Goal: Task Accomplishment & Management: Use online tool/utility

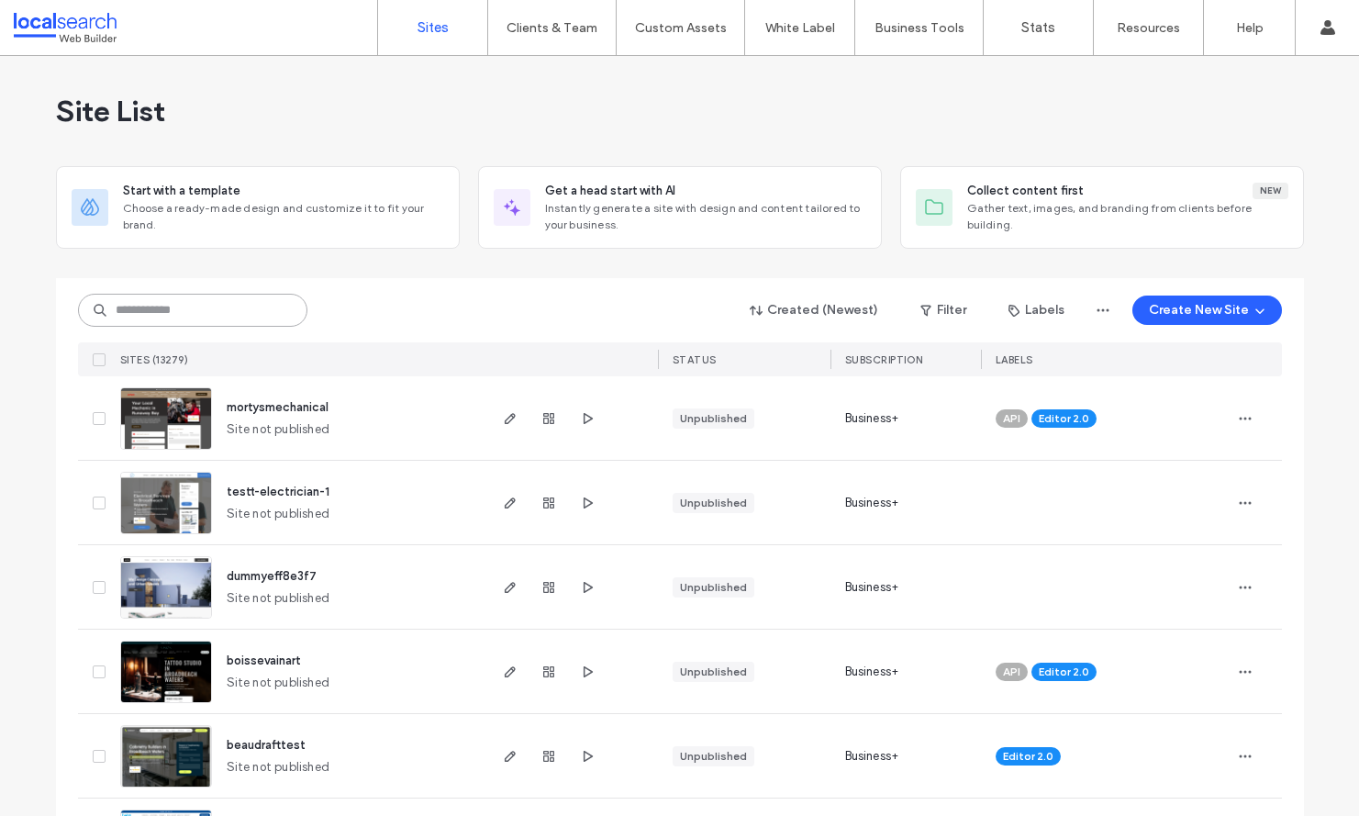
click at [126, 306] on input at bounding box center [192, 310] width 229 height 33
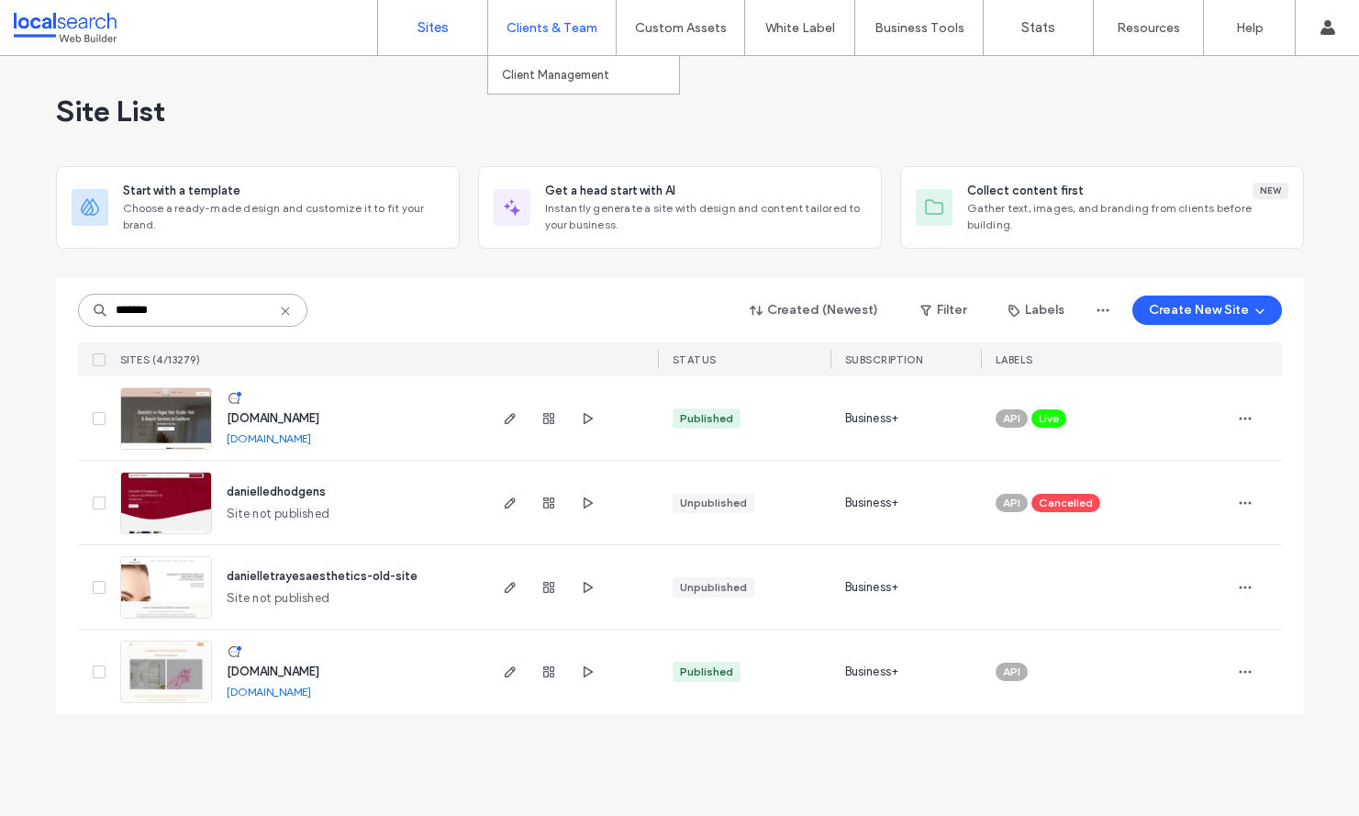
type input "*******"
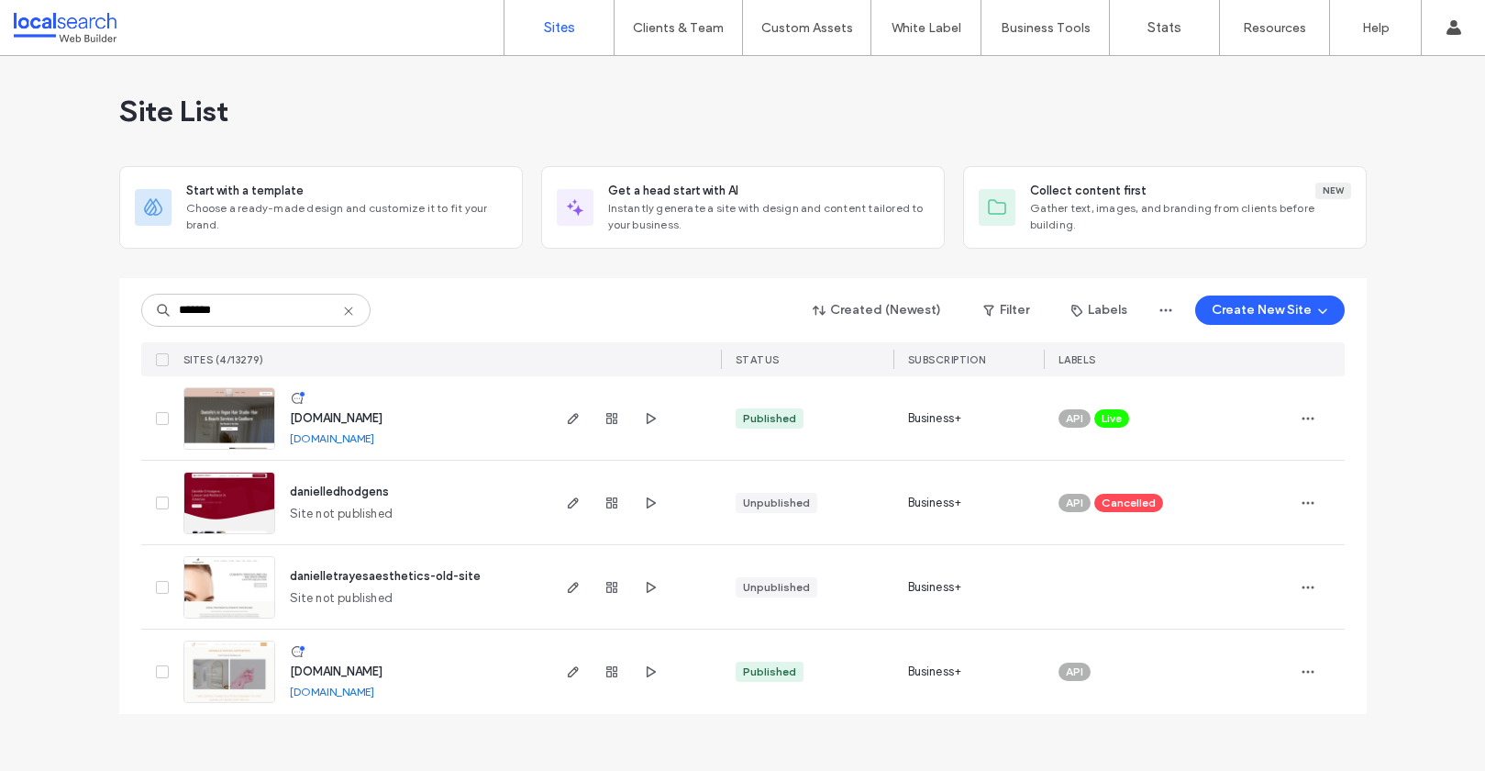
click at [249, 673] on img at bounding box center [229, 703] width 90 height 125
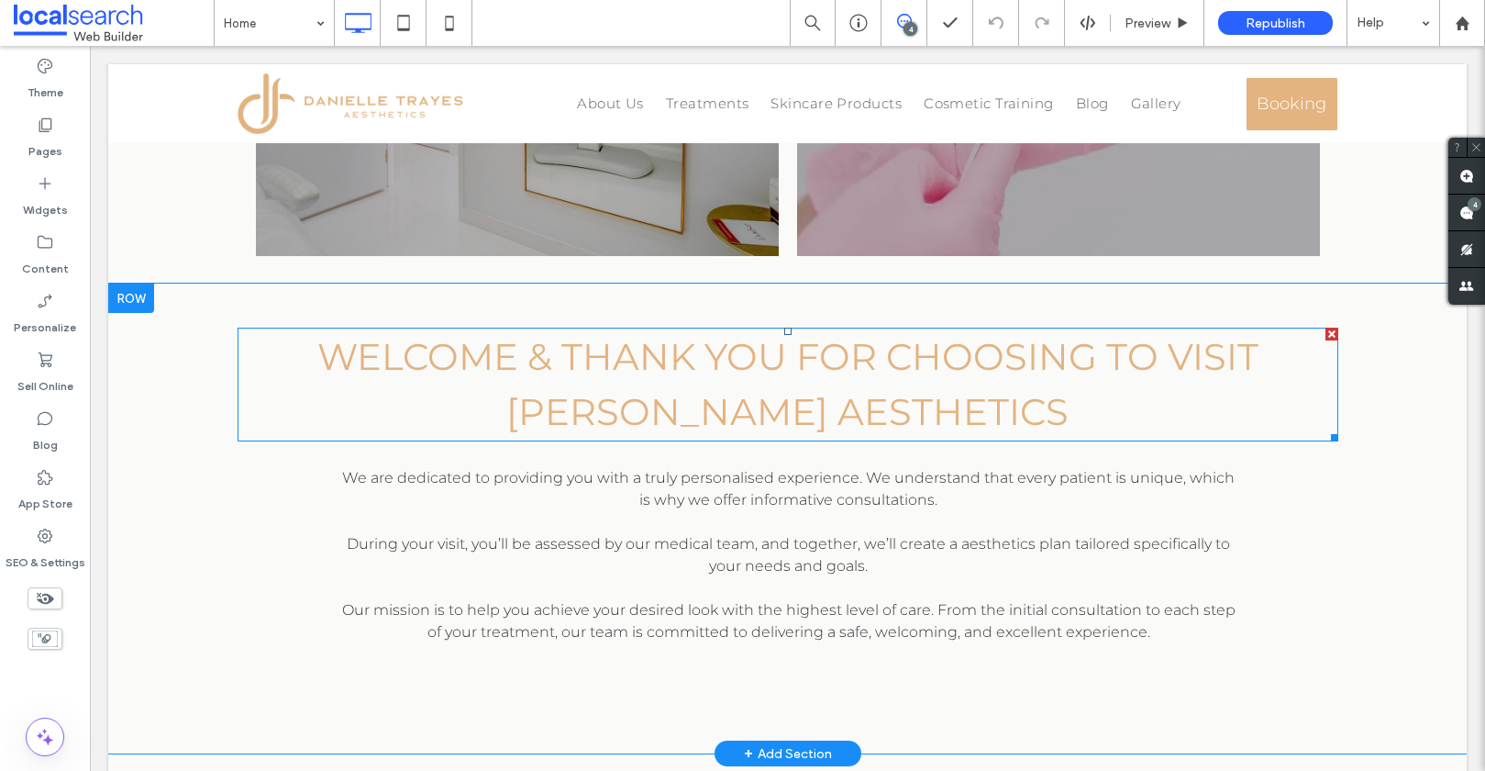
scroll to position [514, 0]
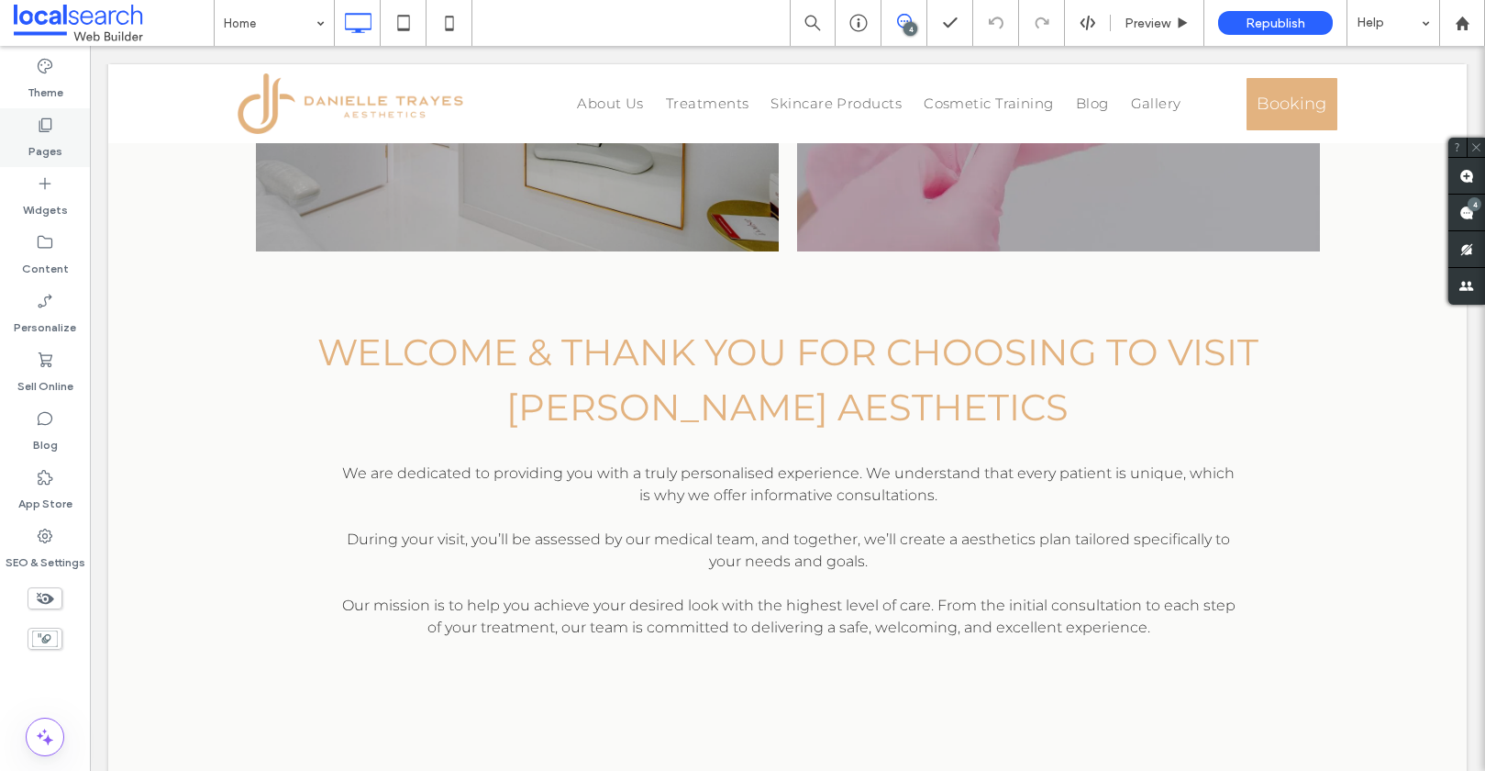
click at [44, 137] on label "Pages" at bounding box center [45, 147] width 34 height 26
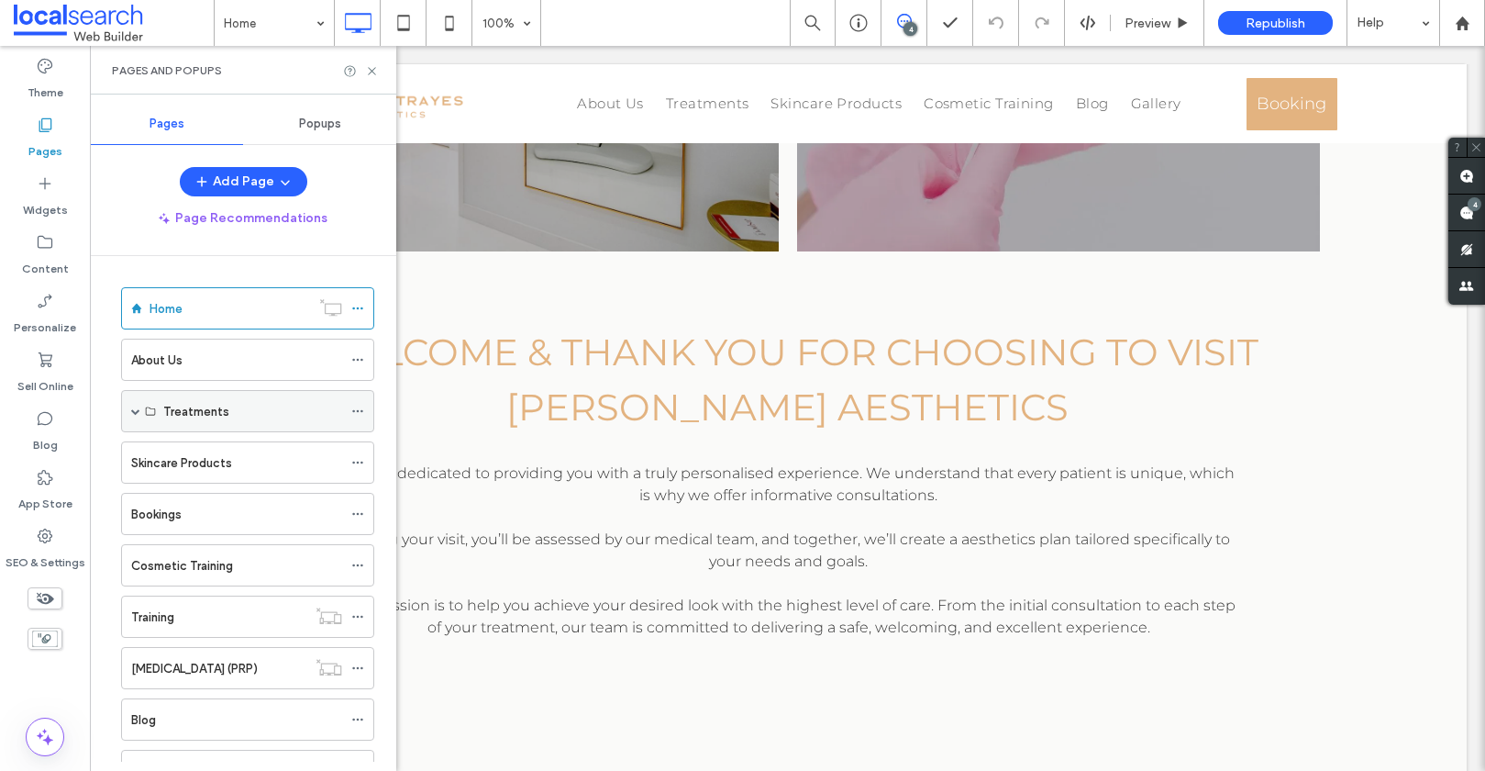
click at [136, 411] on span at bounding box center [135, 410] width 9 height 9
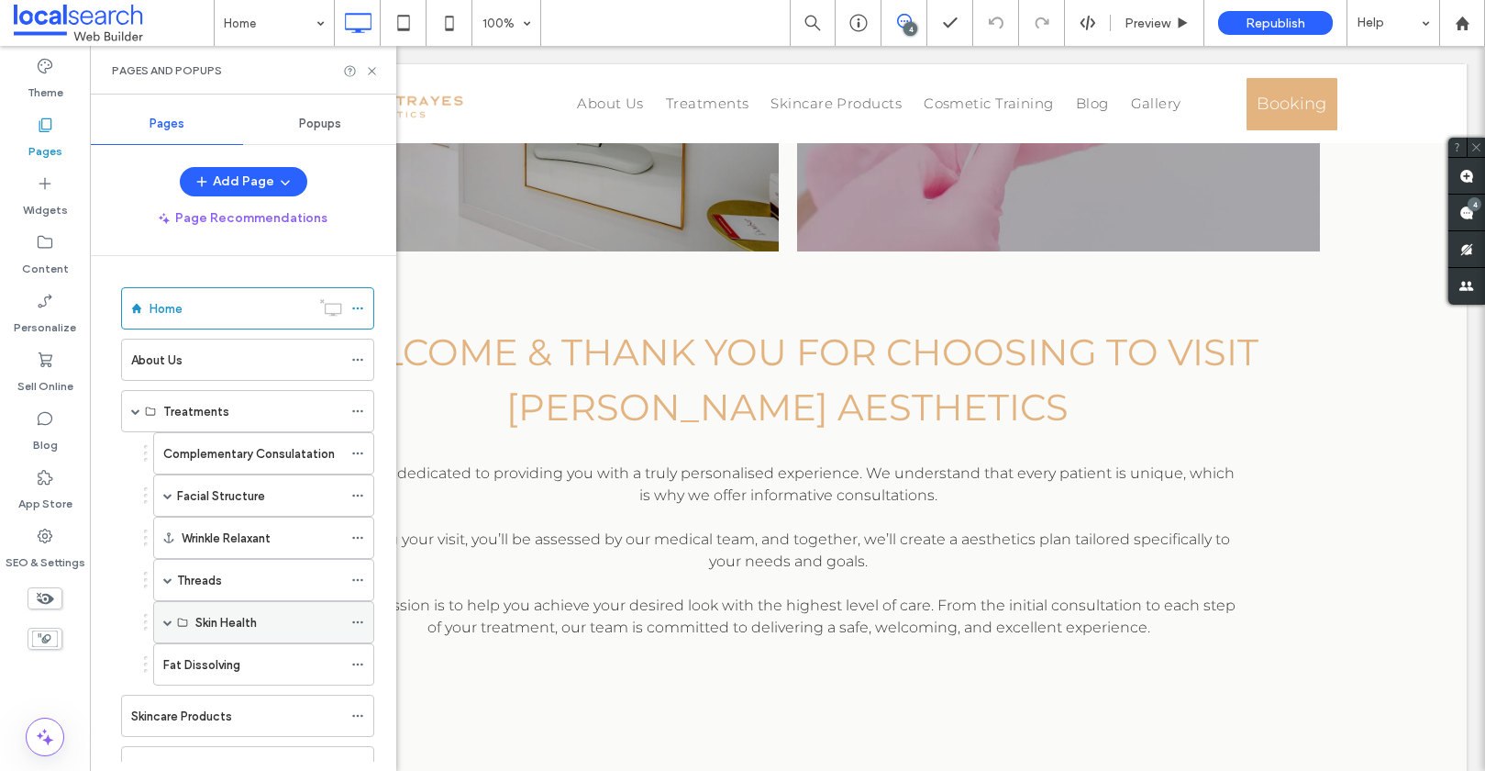
click at [166, 624] on span at bounding box center [167, 622] width 9 height 9
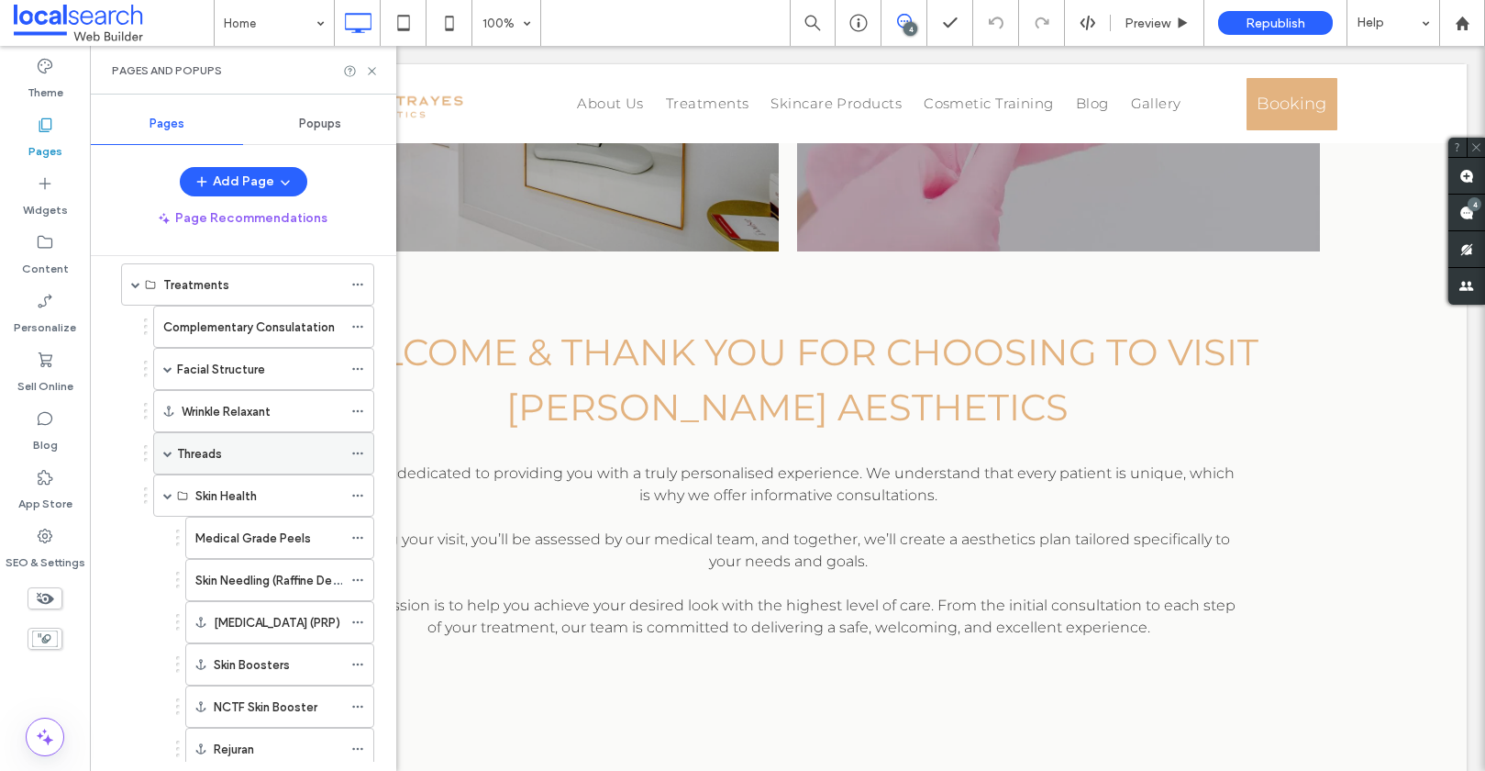
scroll to position [155, 0]
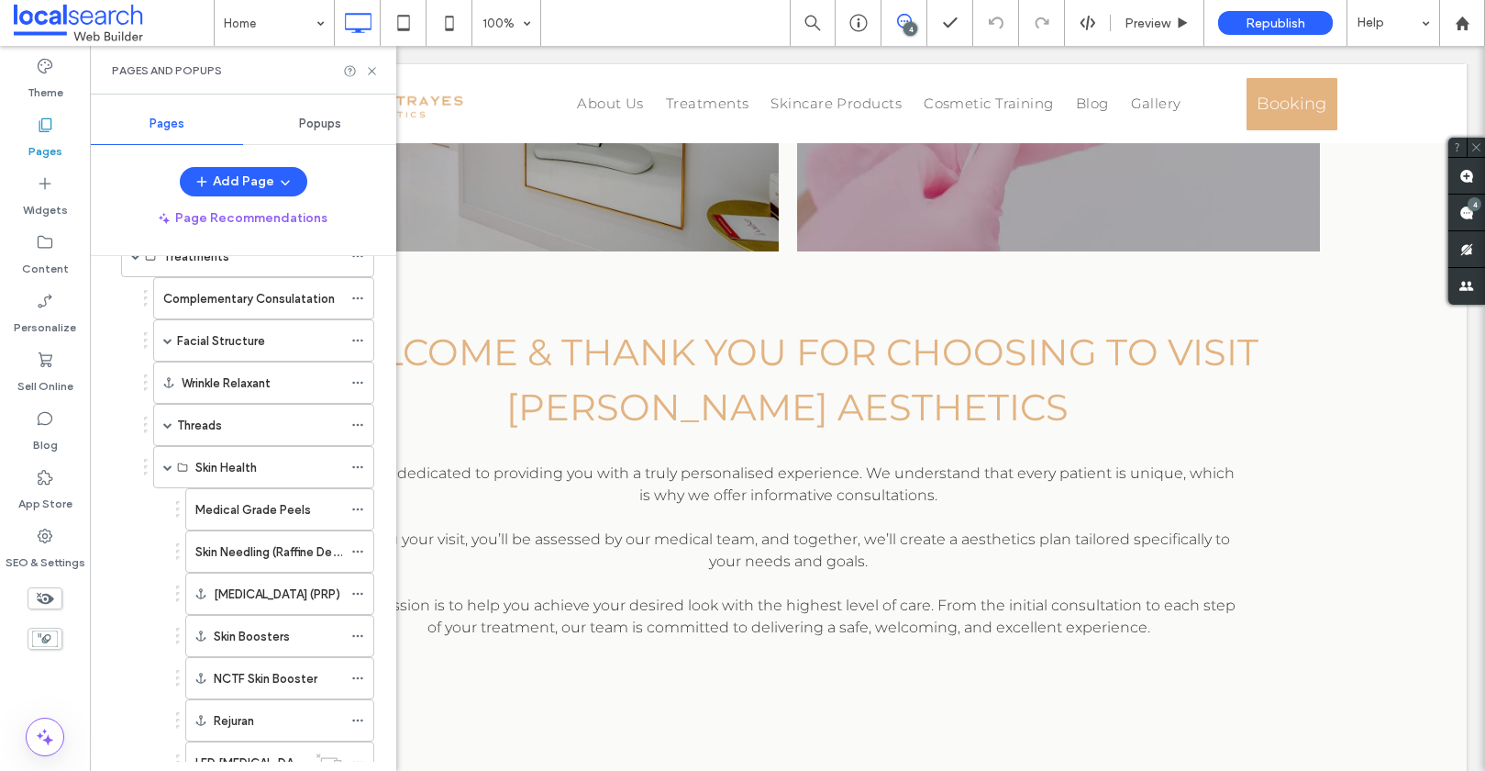
click at [215, 339] on label "Facial Structure" at bounding box center [221, 341] width 88 height 32
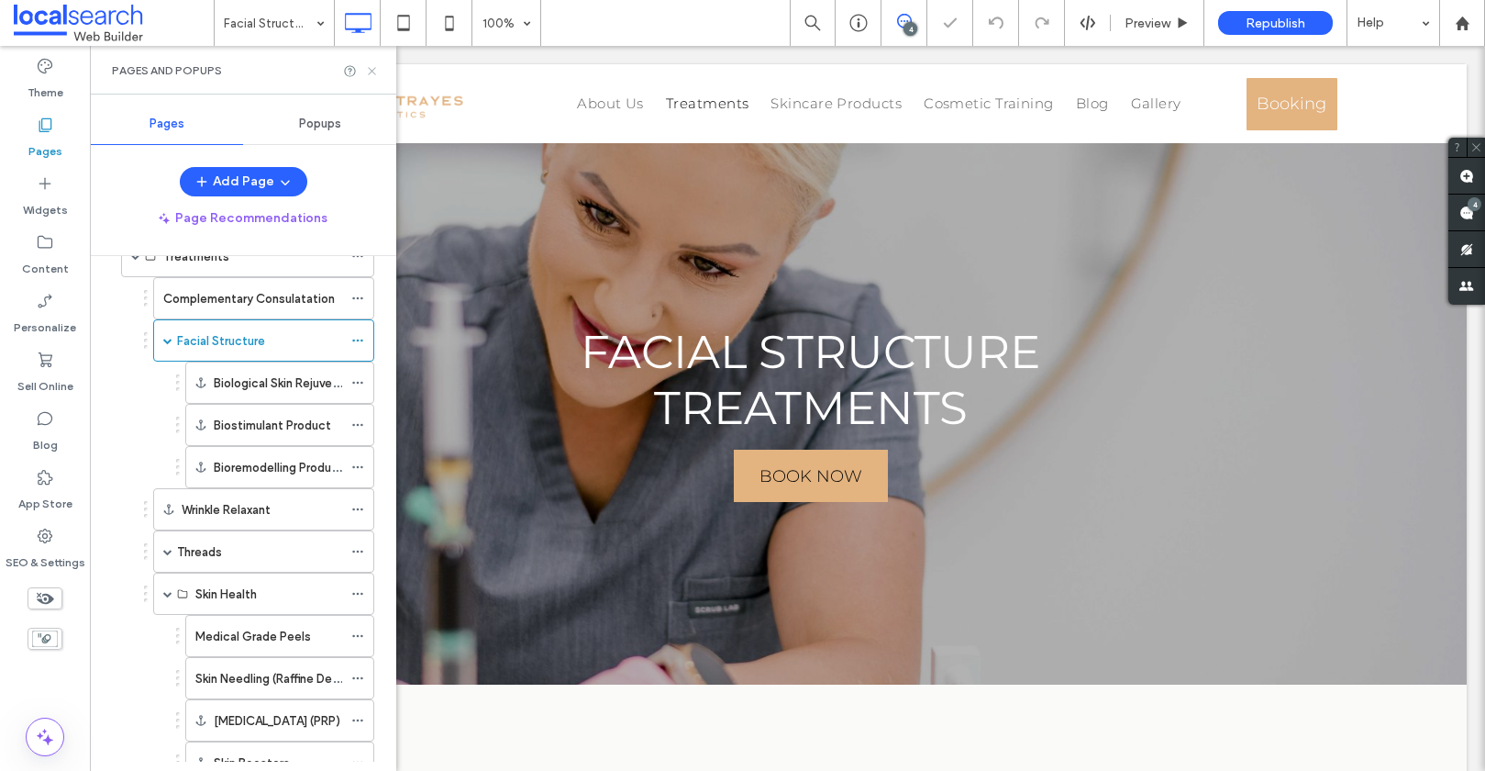
click at [373, 72] on use at bounding box center [371, 70] width 7 height 7
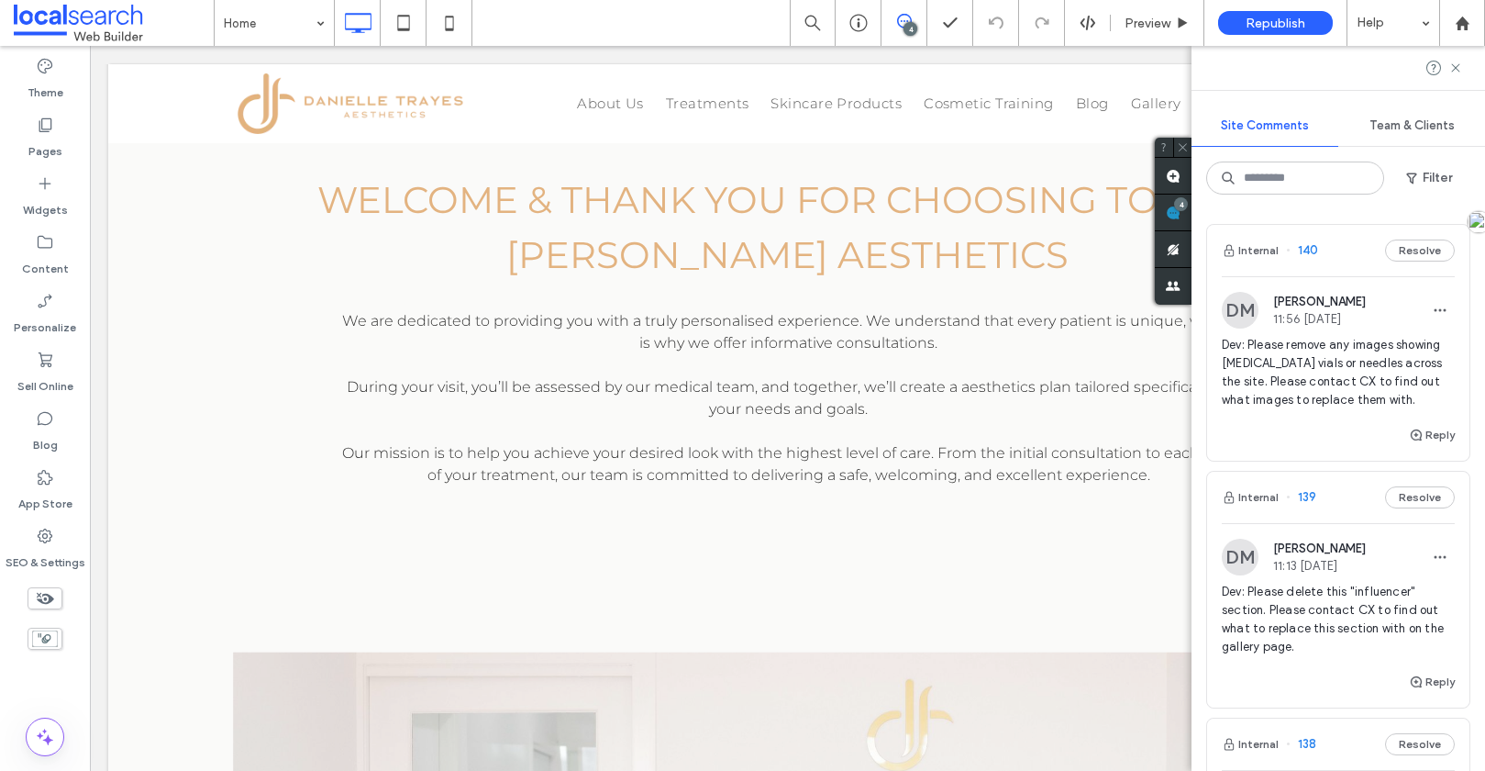
click at [1365, 338] on span "Dev: Please remove any images showing [MEDICAL_DATA] vials or needles across th…" at bounding box center [1338, 372] width 233 height 73
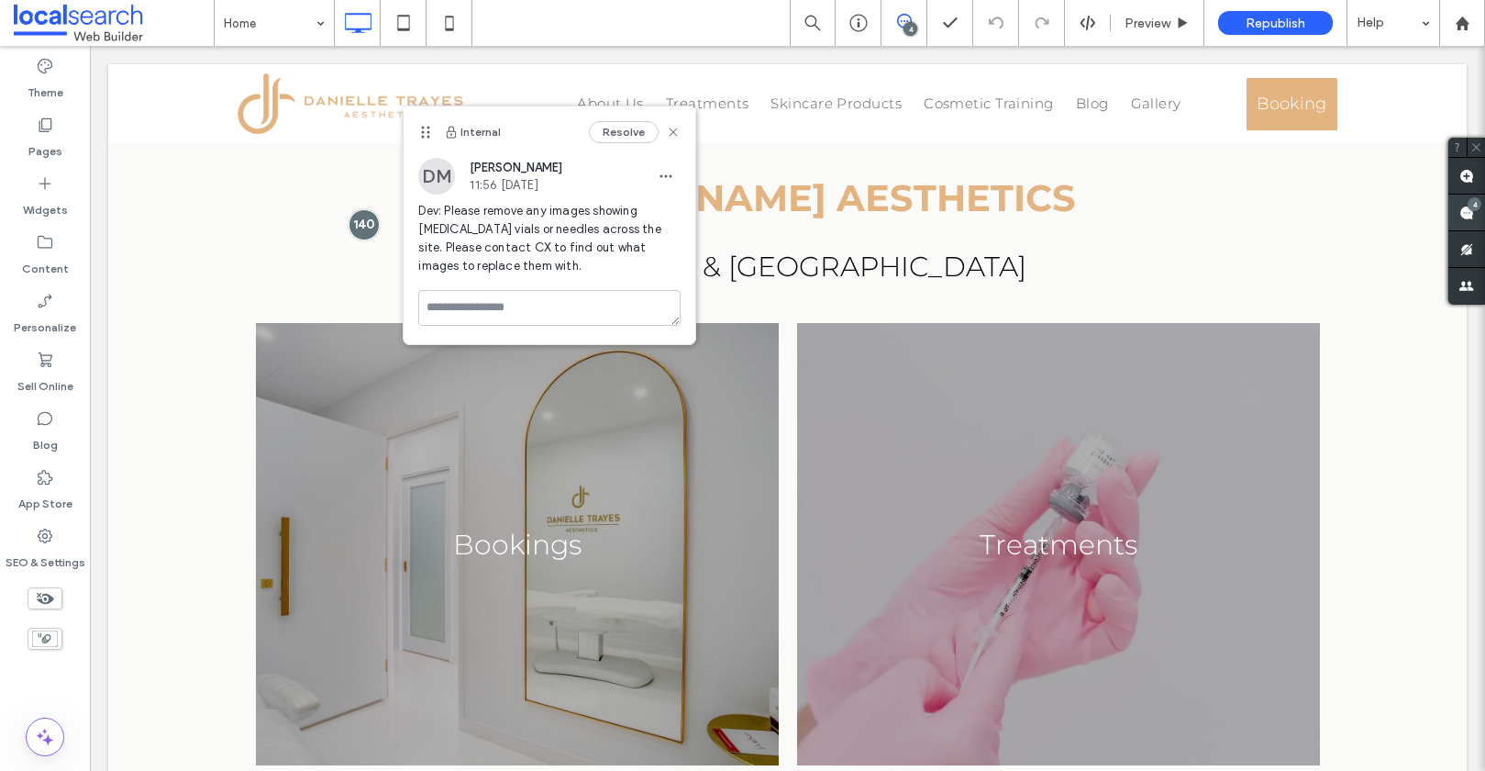
click at [1466, 215] on span at bounding box center [1467, 213] width 37 height 36
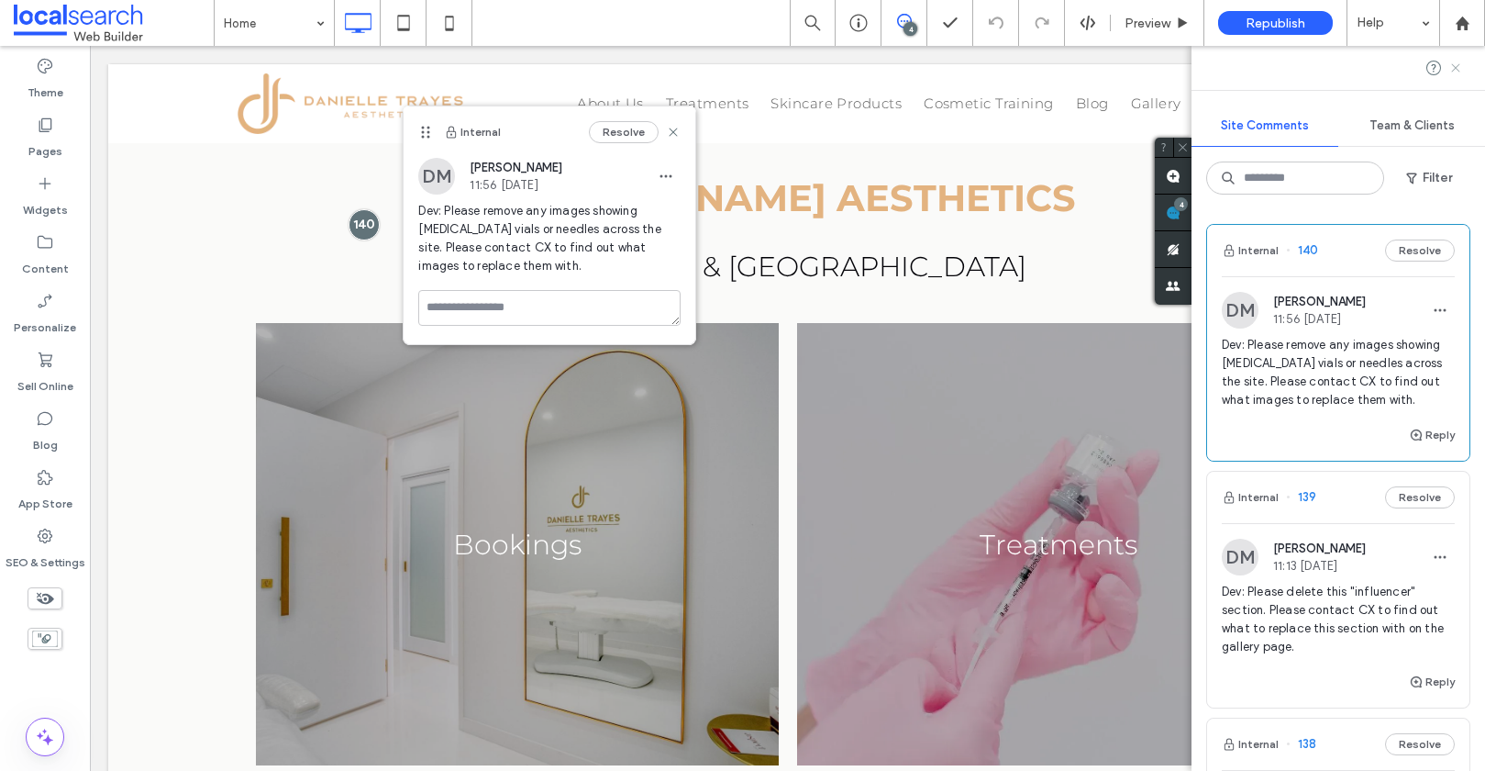
click at [1456, 67] on use at bounding box center [1456, 67] width 8 height 8
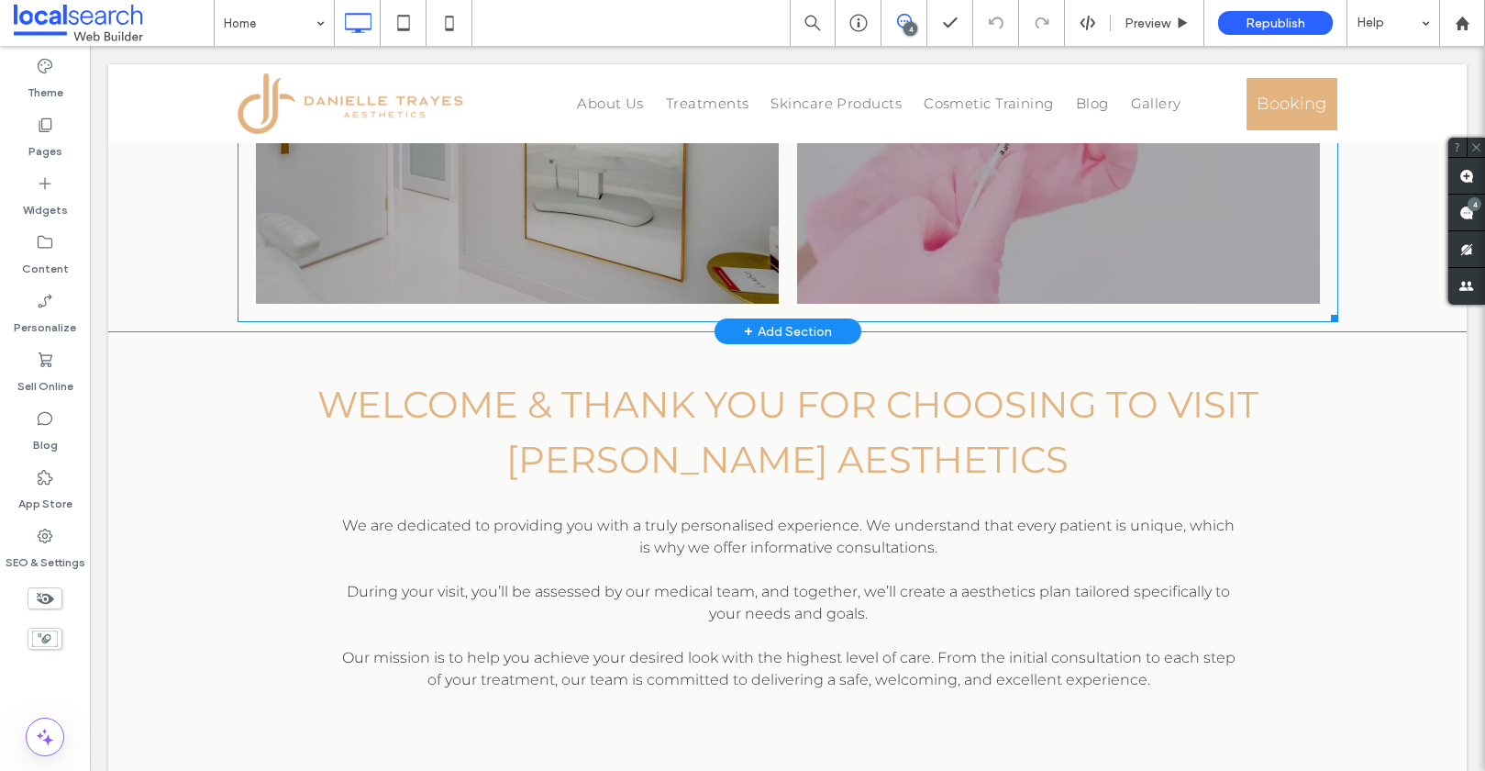
scroll to position [459, 0]
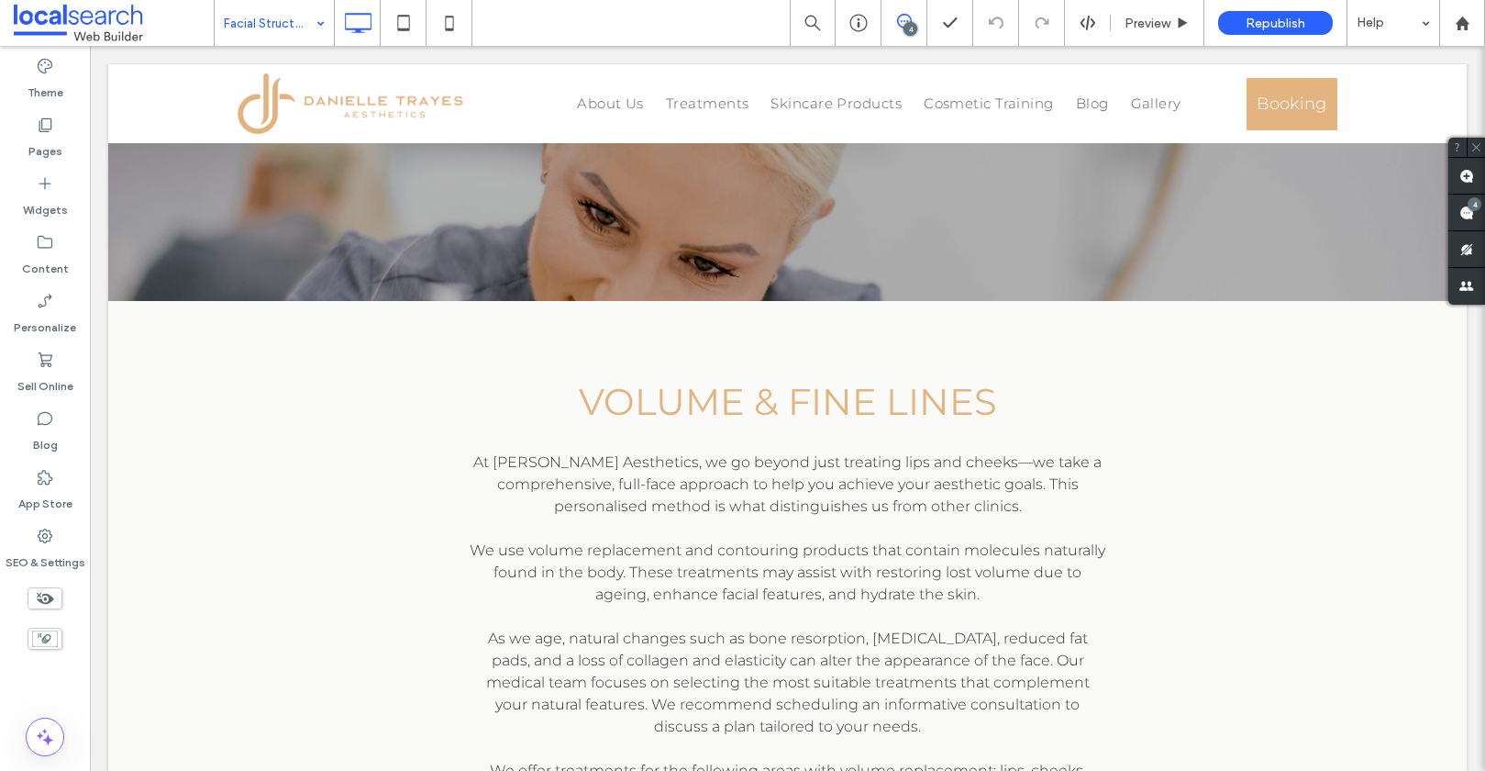
click at [282, 24] on input at bounding box center [270, 23] width 92 height 46
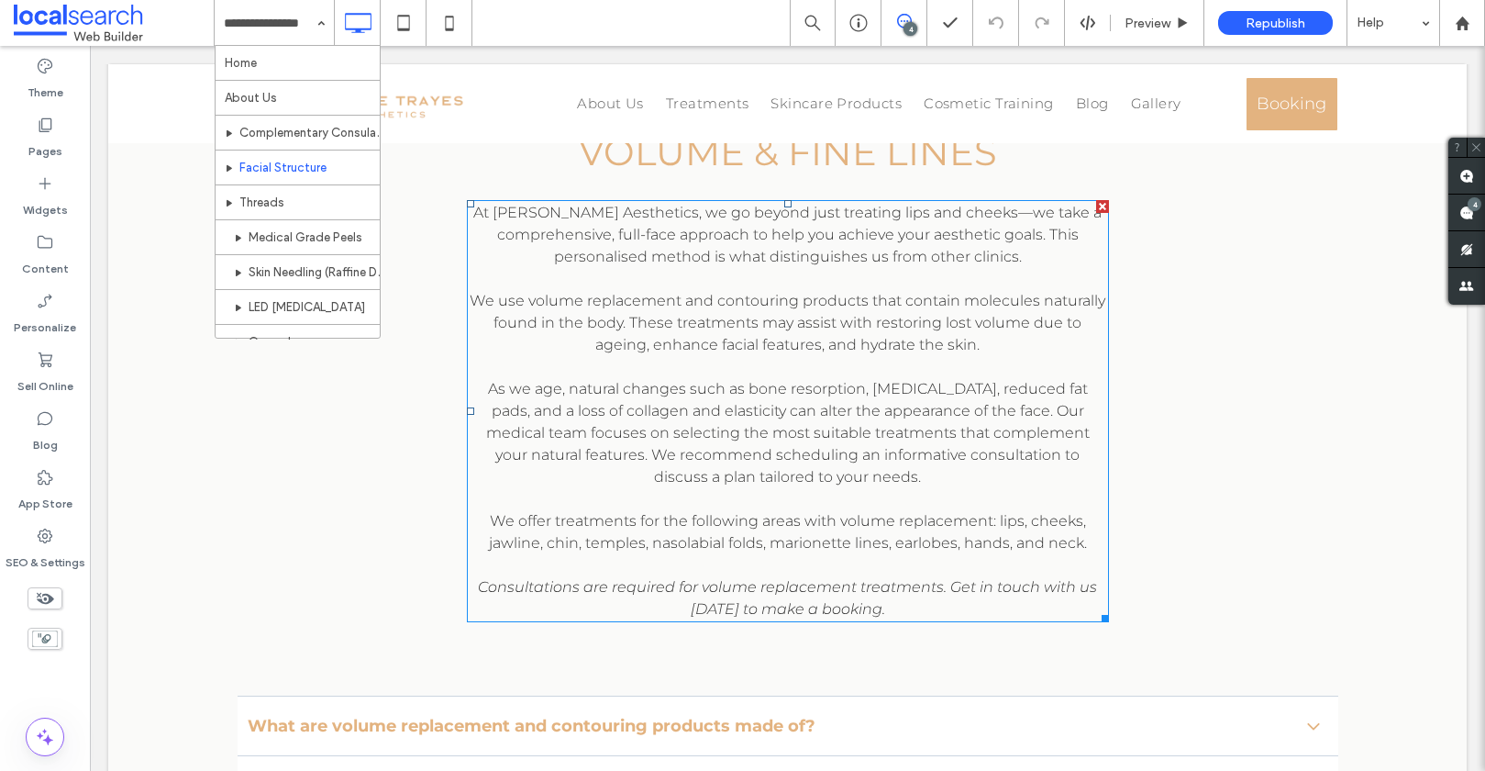
scroll to position [540, 0]
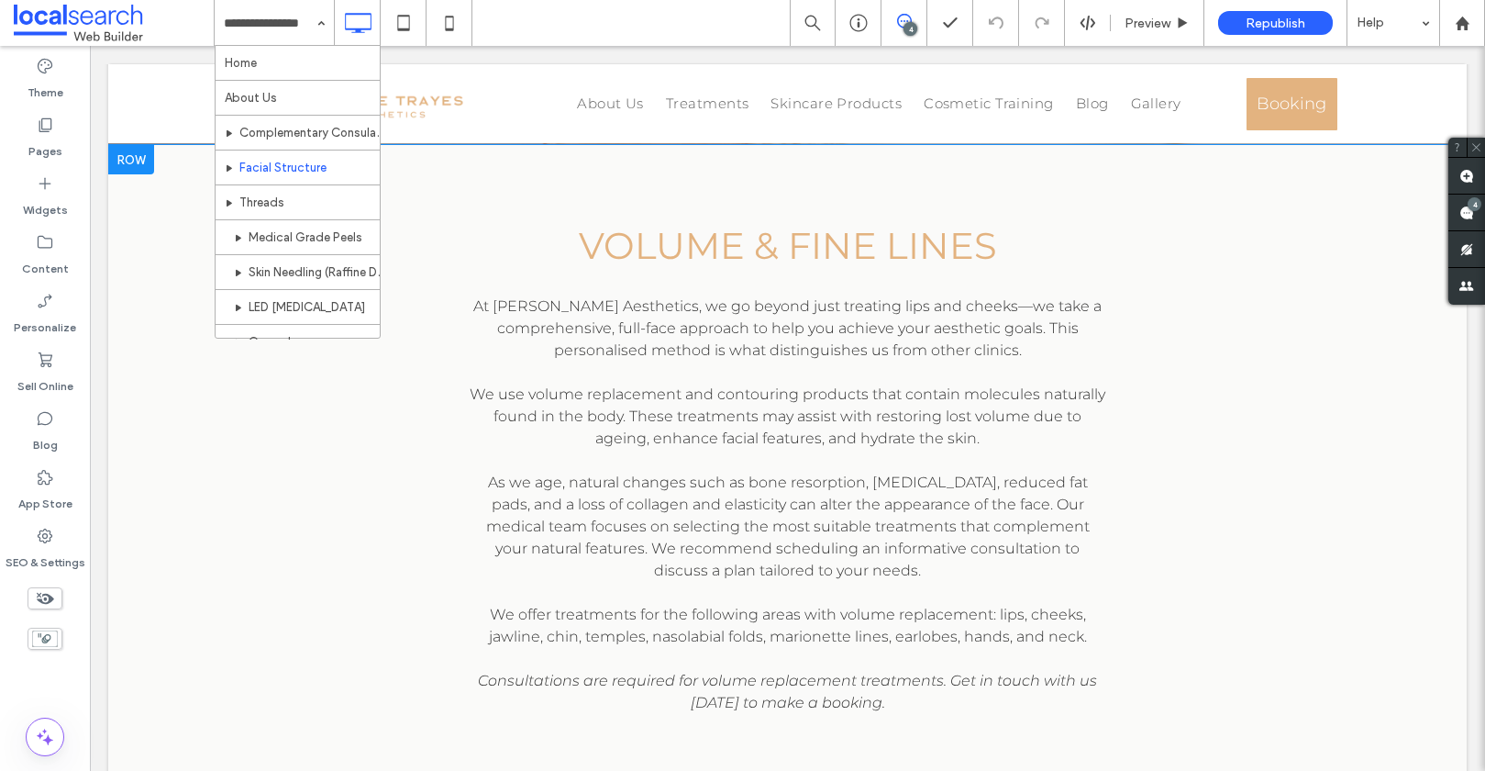
click at [249, 413] on div "volume & Fine Lines At [PERSON_NAME] Aesthetics, we go beyond just treating lip…" at bounding box center [788, 622] width 1101 height 809
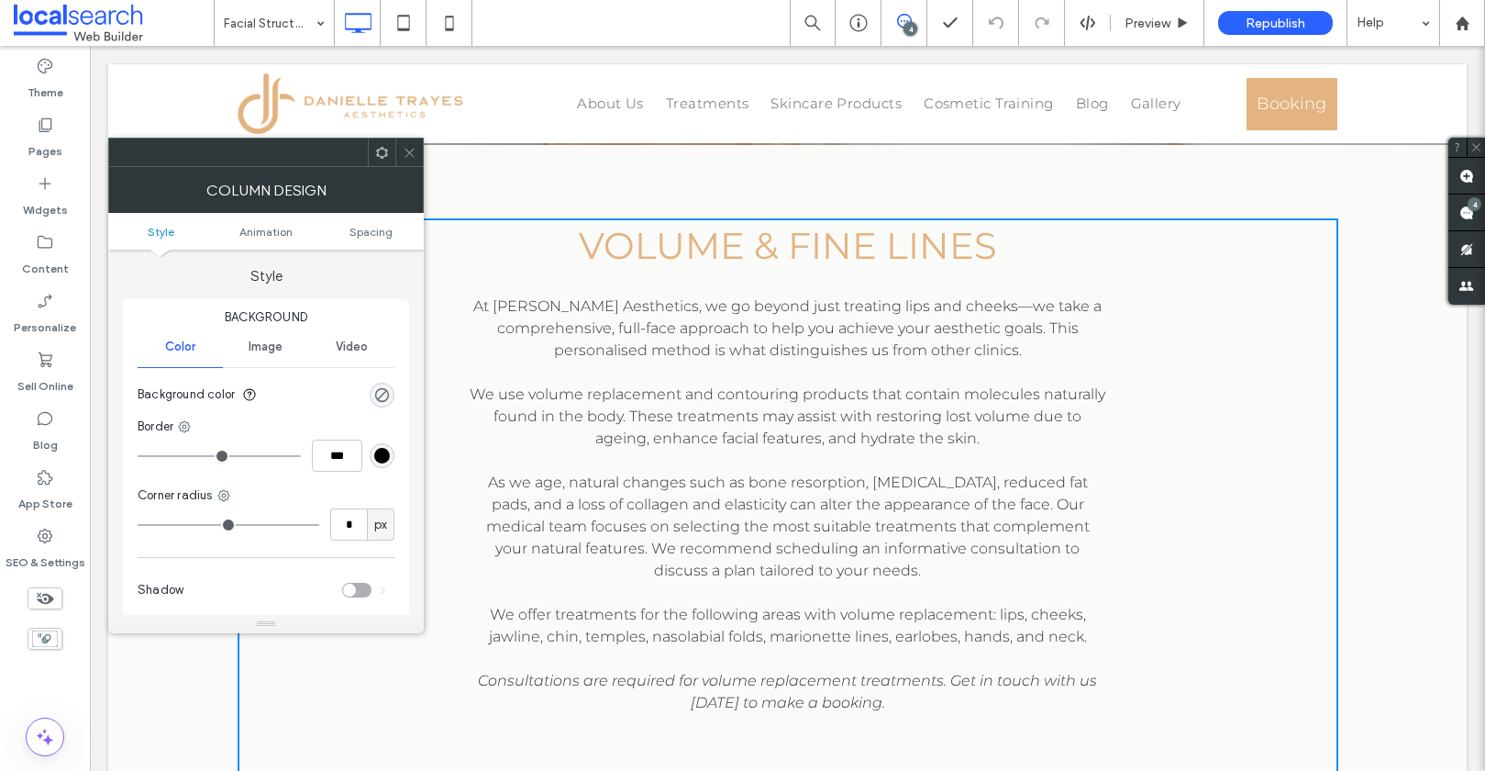
click at [413, 158] on icon at bounding box center [410, 153] width 14 height 14
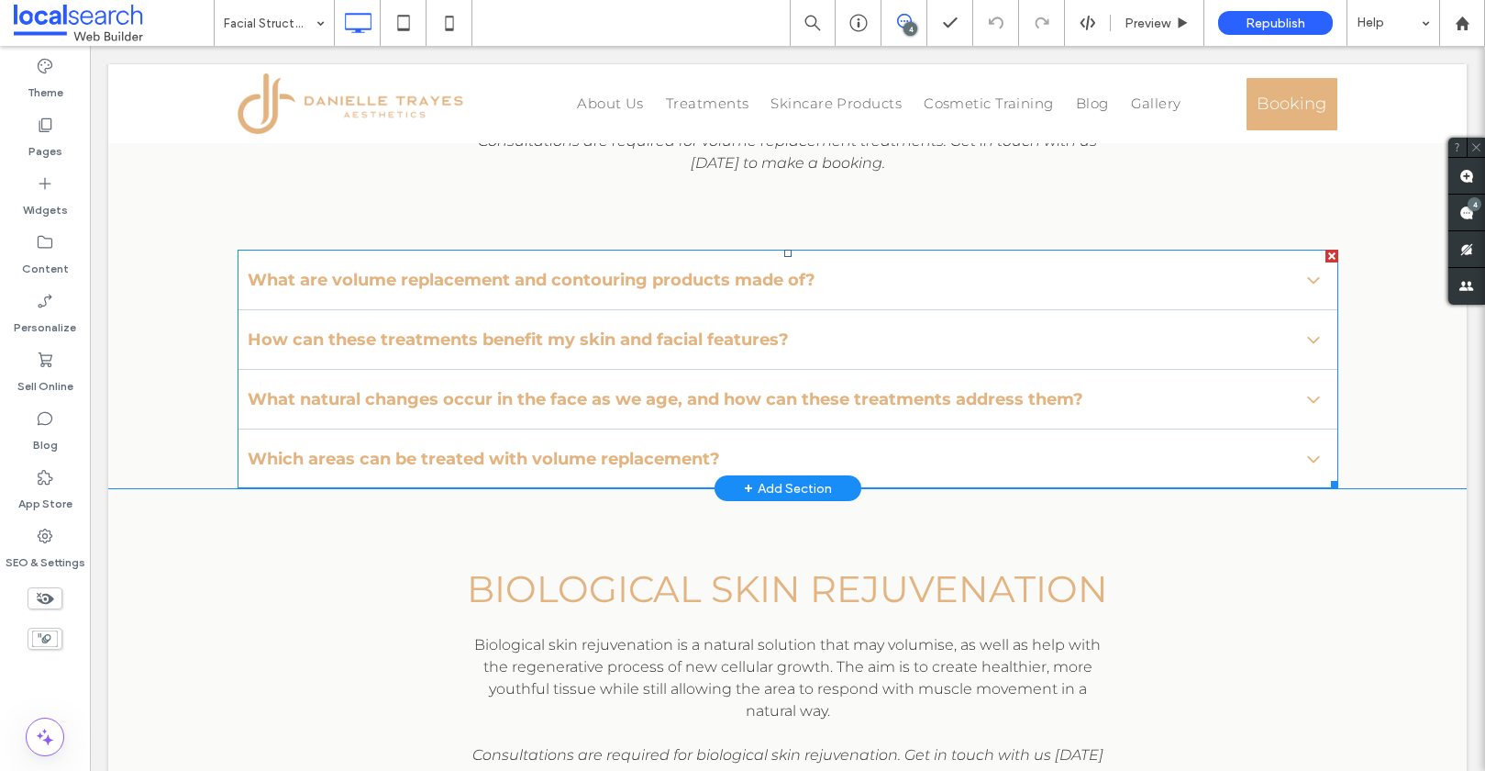
scroll to position [1085, 0]
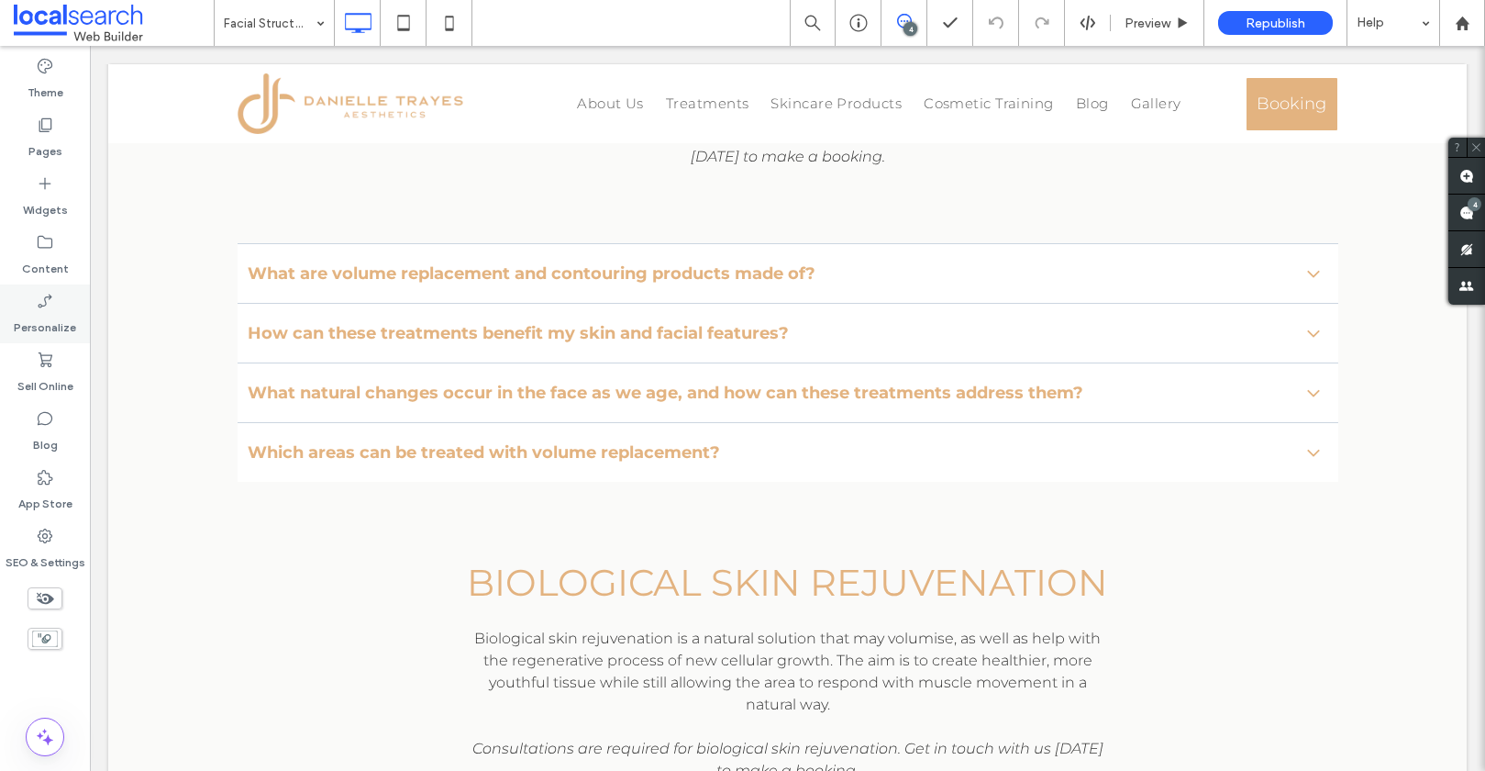
click at [57, 306] on div "Personalize" at bounding box center [45, 313] width 90 height 59
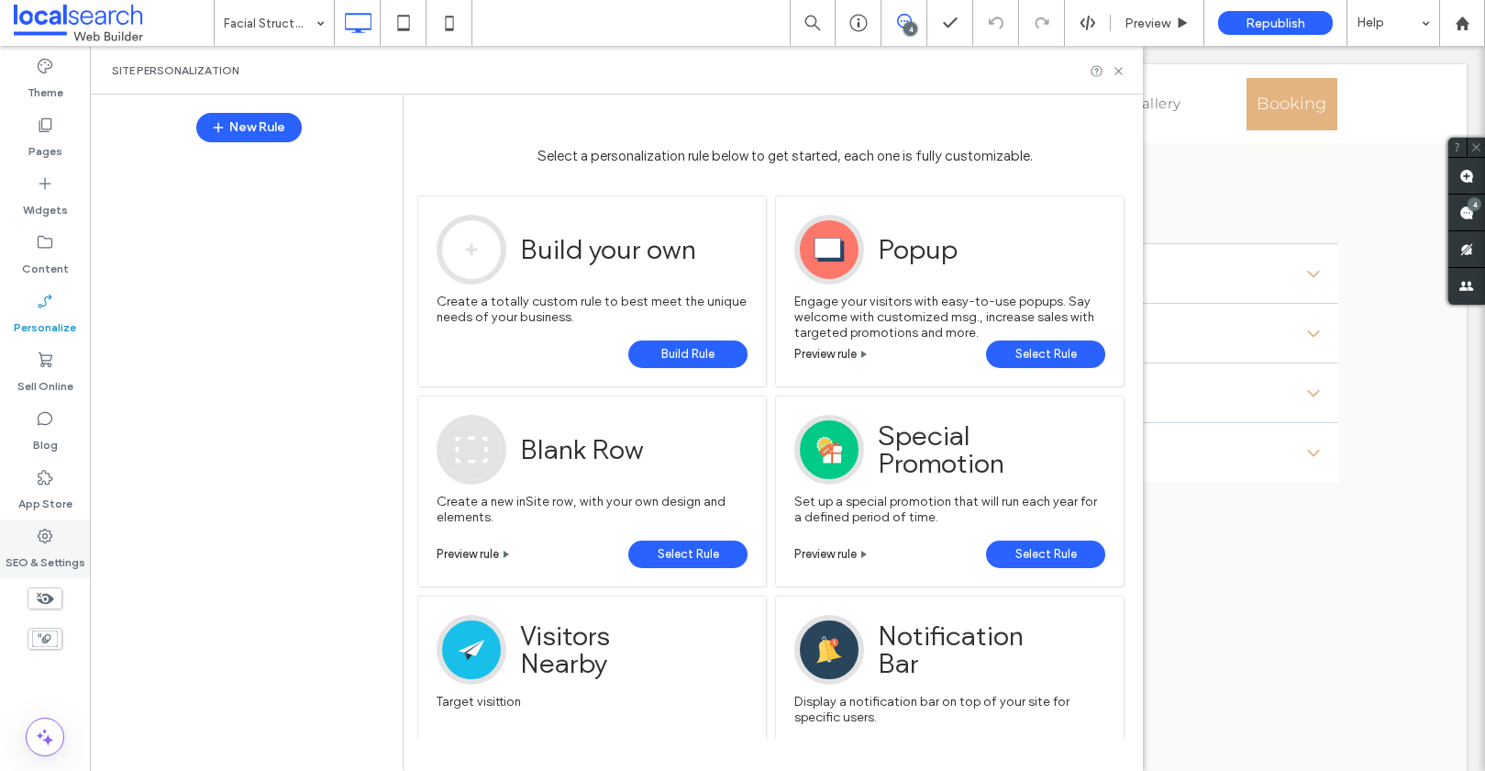
click at [32, 531] on div "SEO & Settings" at bounding box center [45, 548] width 90 height 59
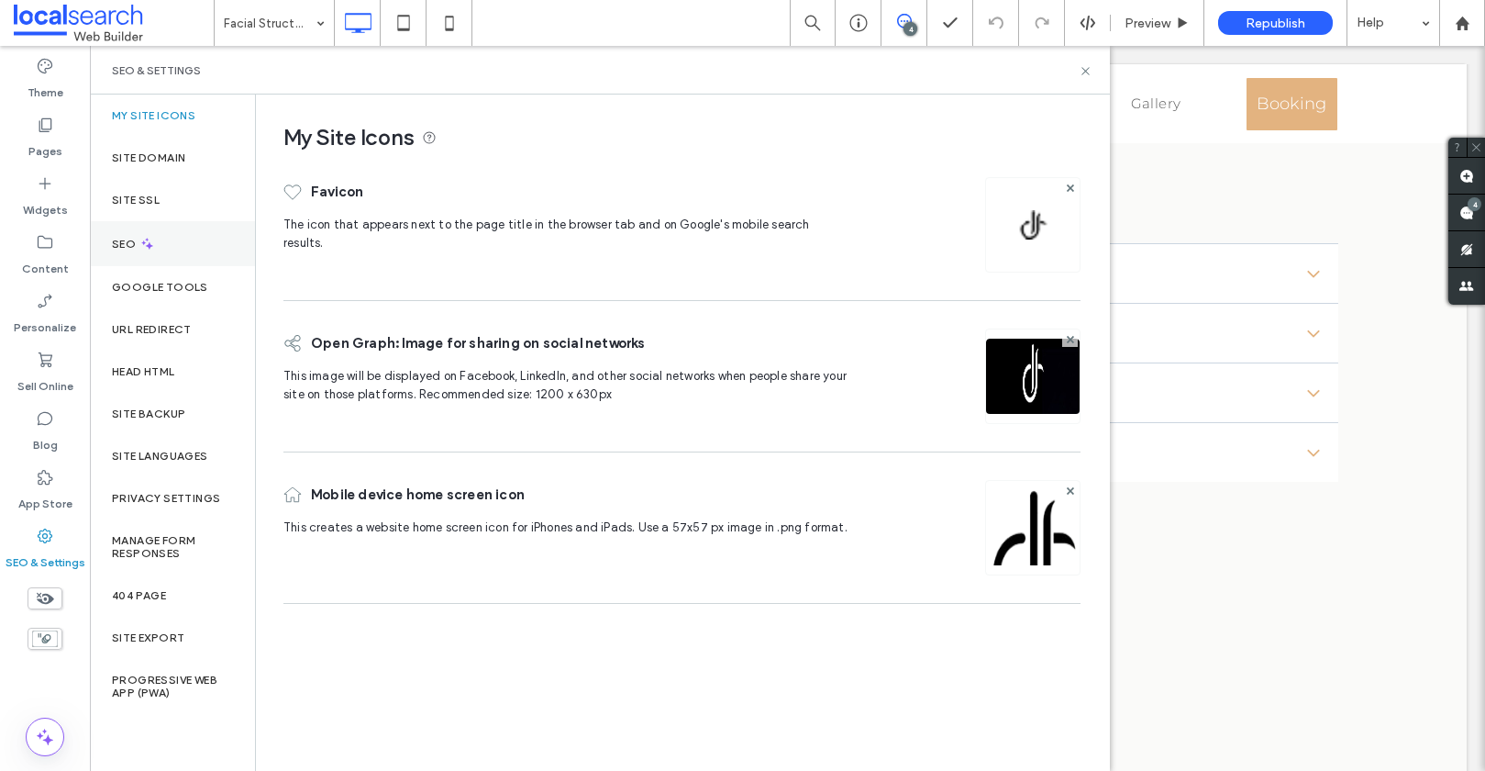
click at [144, 248] on icon at bounding box center [147, 244] width 16 height 16
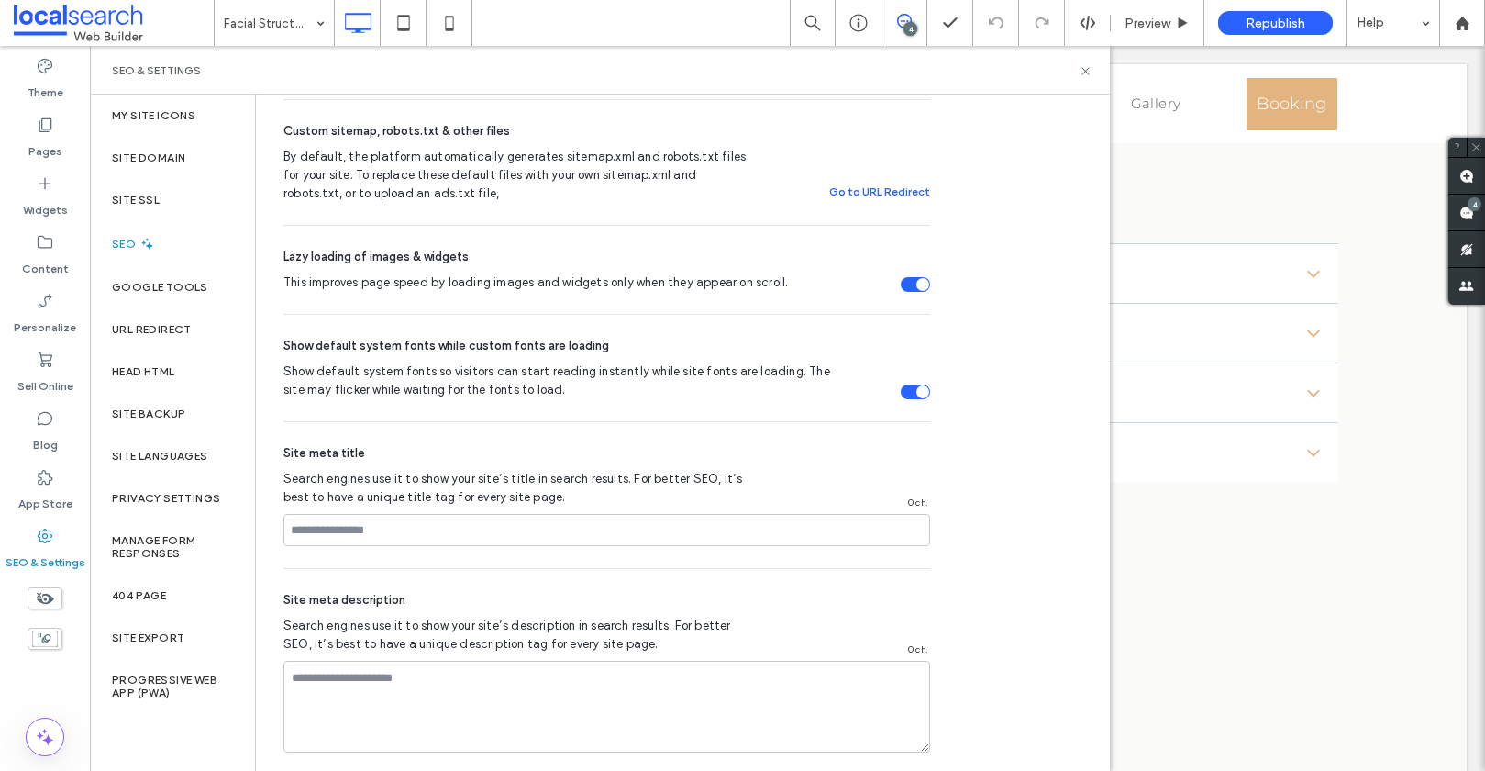
scroll to position [698, 0]
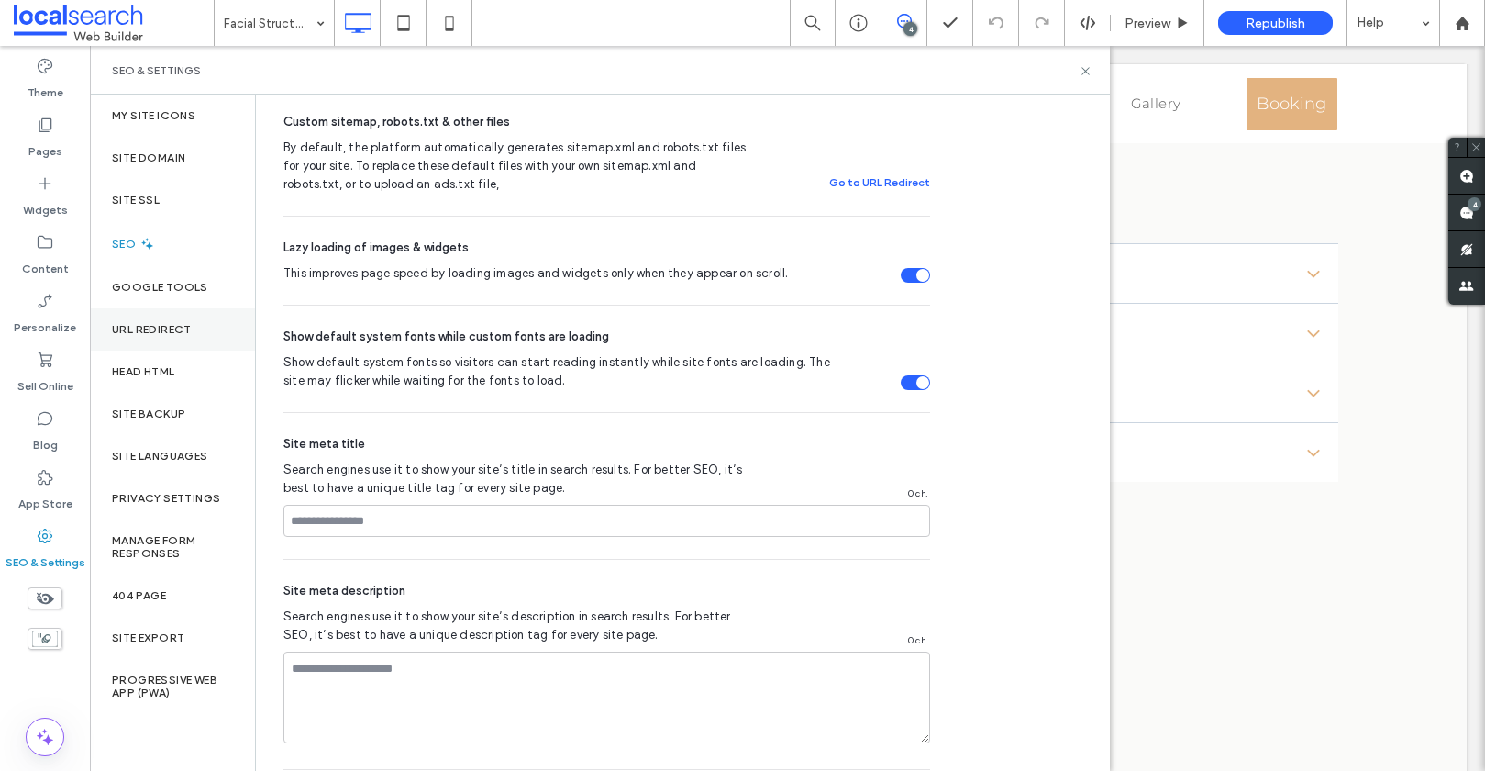
click at [165, 333] on label "URL Redirect" at bounding box center [152, 329] width 80 height 13
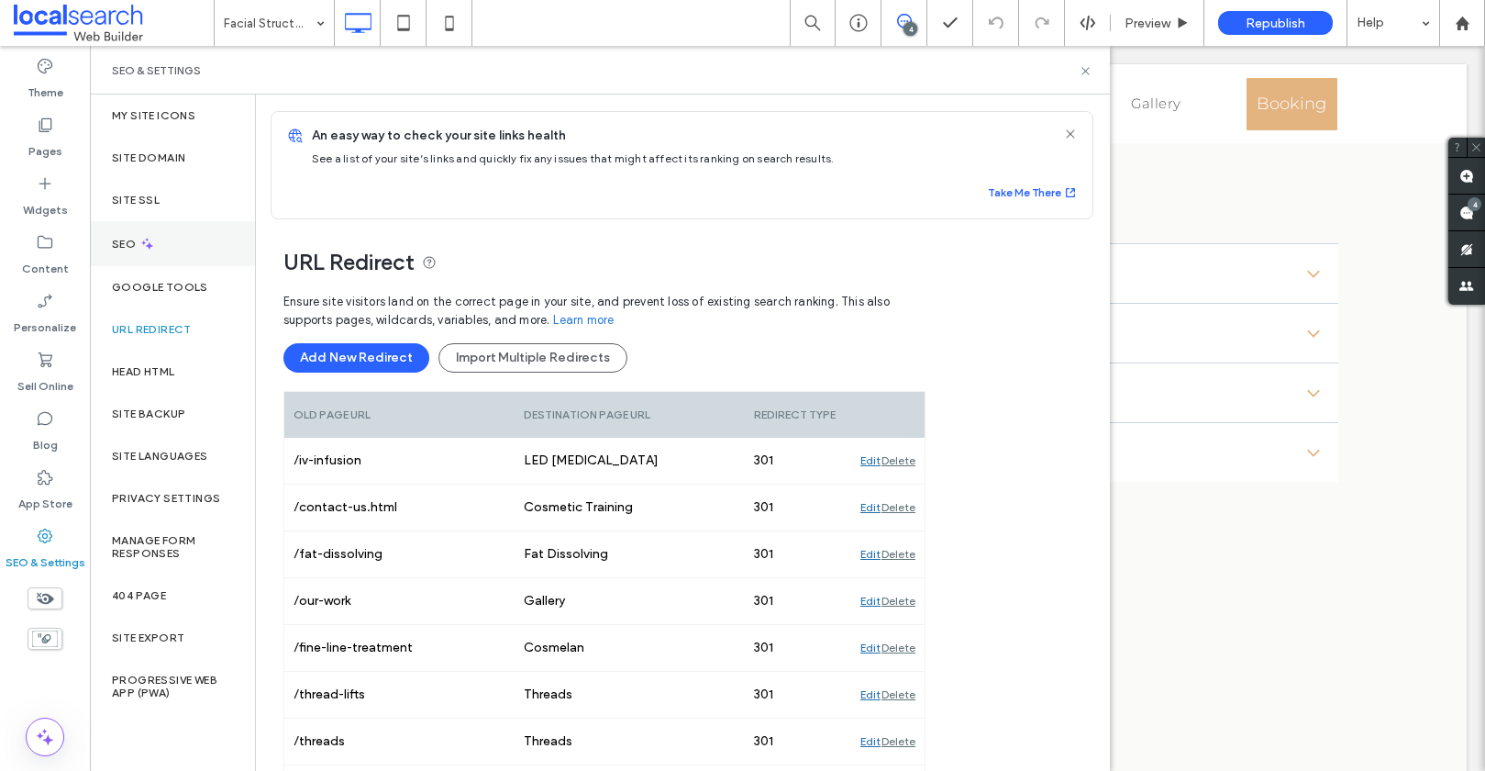
click at [172, 242] on div "SEO" at bounding box center [172, 243] width 165 height 45
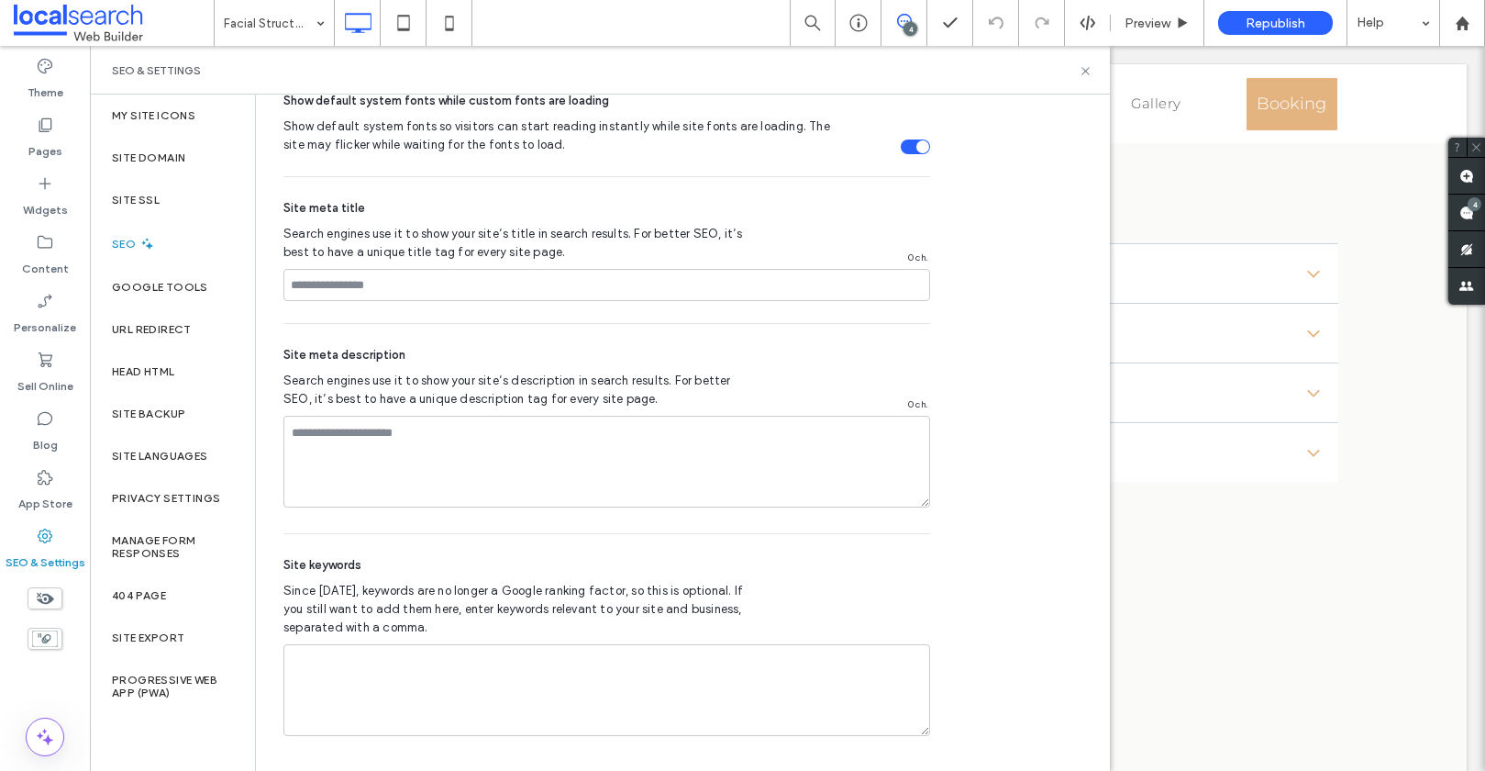
scroll to position [938, 0]
